Goal: Navigation & Orientation: Find specific page/section

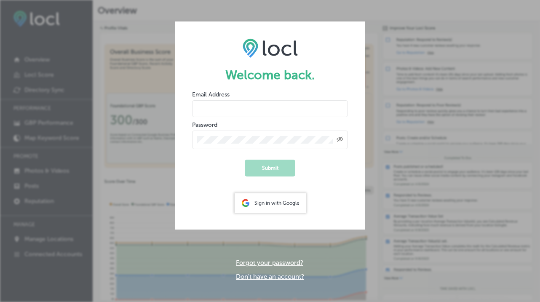
type input "modo.email@gmail.com"
click at [268, 204] on div "Sign in with Google" at bounding box center [270, 202] width 71 height 19
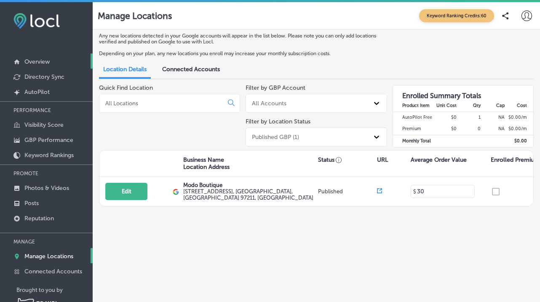
click at [48, 64] on p "Overview" at bounding box center [36, 61] width 25 height 7
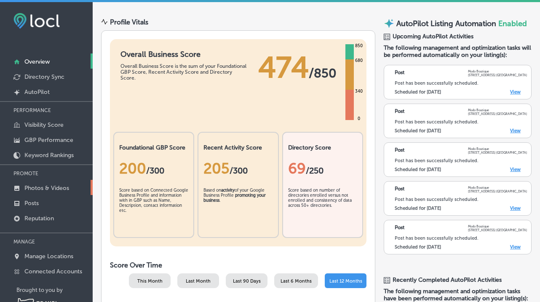
scroll to position [27, 0]
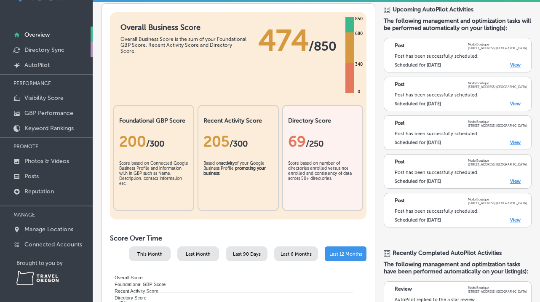
click at [35, 50] on p "Directory Sync" at bounding box center [44, 49] width 40 height 7
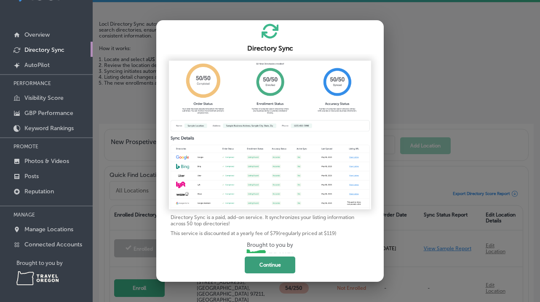
click at [277, 268] on button "Continue" at bounding box center [270, 264] width 51 height 17
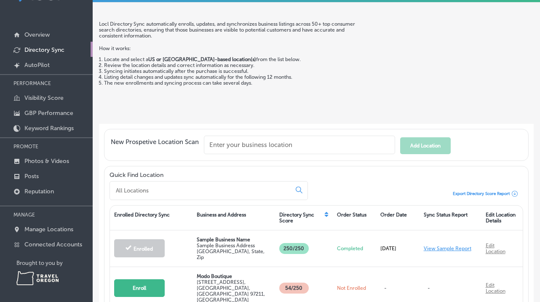
click at [41, 48] on p "Directory Sync" at bounding box center [44, 49] width 40 height 7
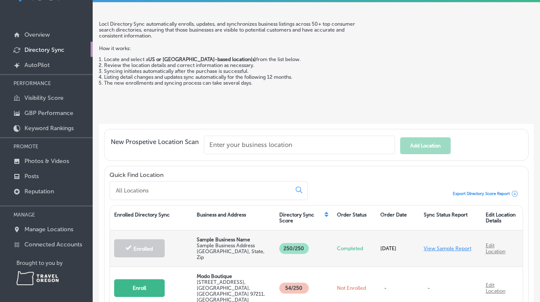
click at [462, 246] on link "View Sample Report" at bounding box center [448, 249] width 48 height 6
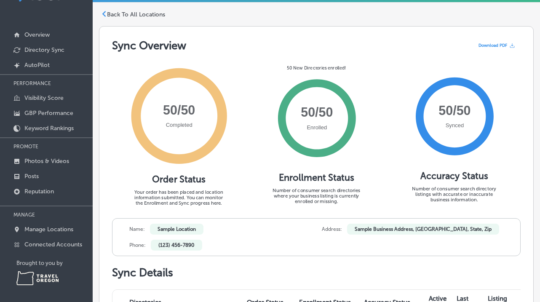
click at [130, 15] on p "Back To All Locations" at bounding box center [136, 14] width 58 height 7
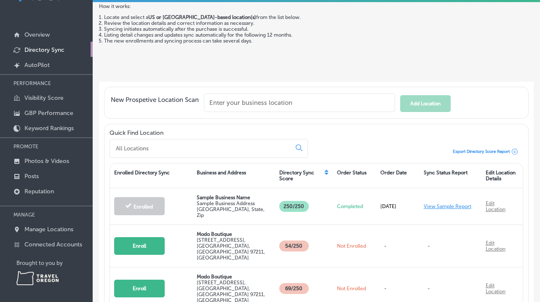
scroll to position [49, 0]
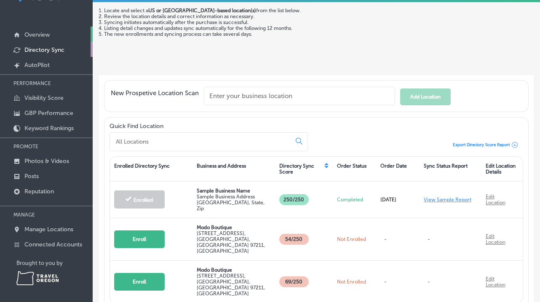
click at [39, 34] on p "Overview" at bounding box center [36, 34] width 25 height 7
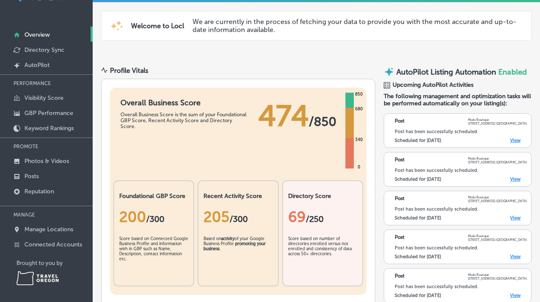
click at [514, 140] on link "View" at bounding box center [515, 140] width 11 height 5
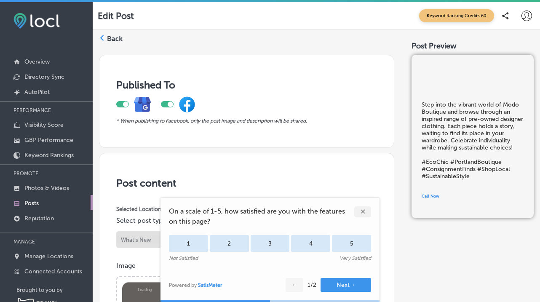
click at [365, 211] on div "✕" at bounding box center [362, 211] width 17 height 11
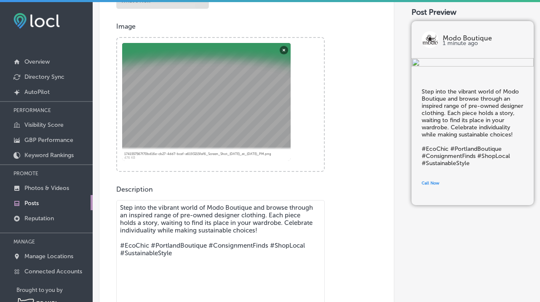
scroll to position [247, 0]
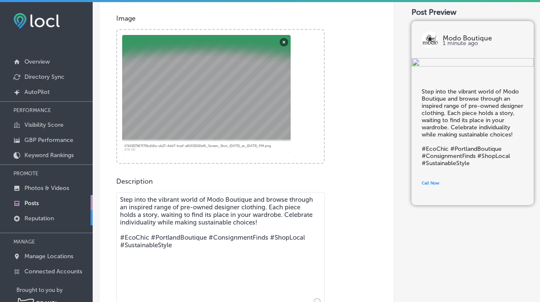
click at [43, 215] on p "Reputation" at bounding box center [38, 218] width 29 height 7
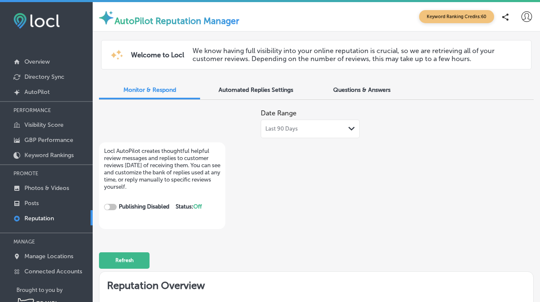
checkbox input "true"
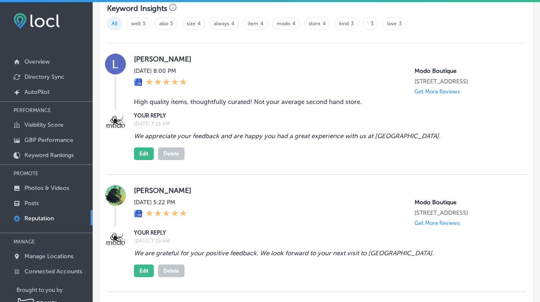
scroll to position [643, 0]
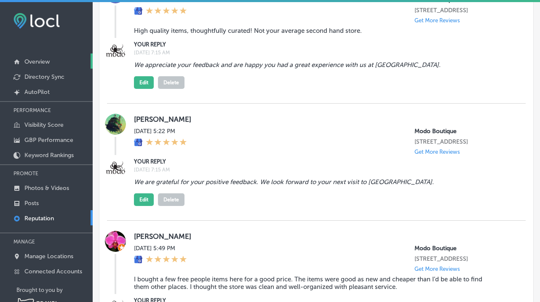
click at [35, 63] on p "Overview" at bounding box center [36, 61] width 25 height 7
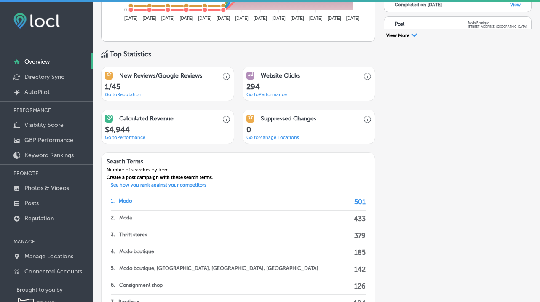
scroll to position [565, 0]
